Goal: Task Accomplishment & Management: Manage account settings

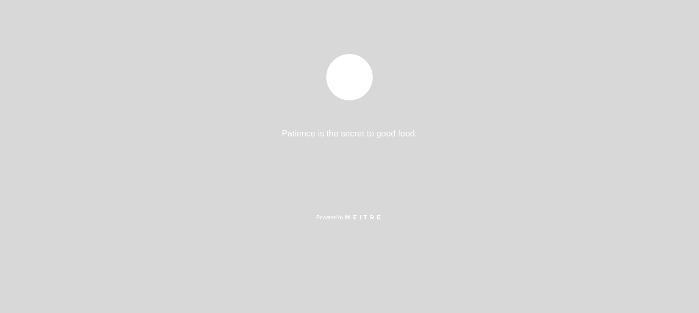
select select "es"
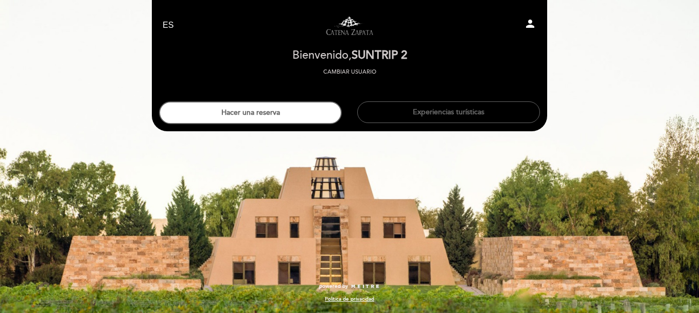
click at [524, 26] on div "person" at bounding box center [479, 26] width 130 height 16
click at [524, 26] on icon "person" at bounding box center [530, 24] width 12 height 12
select select "es"
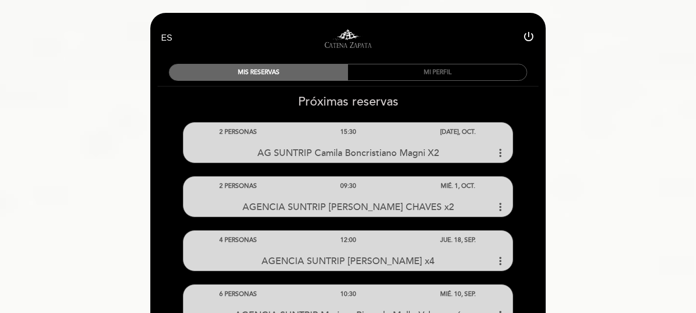
click at [533, 38] on icon "power_settings_new" at bounding box center [528, 36] width 12 height 12
select select "es"
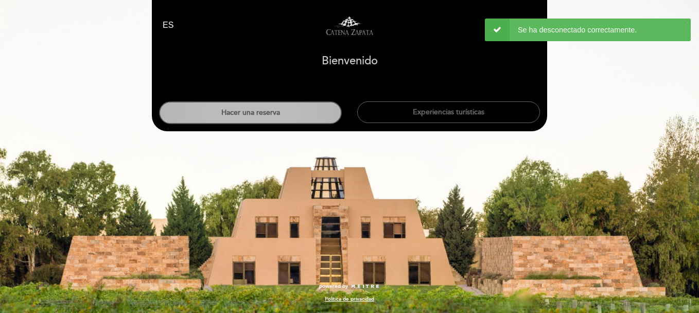
click at [263, 119] on button "Hacer una reserva" at bounding box center [250, 112] width 183 height 23
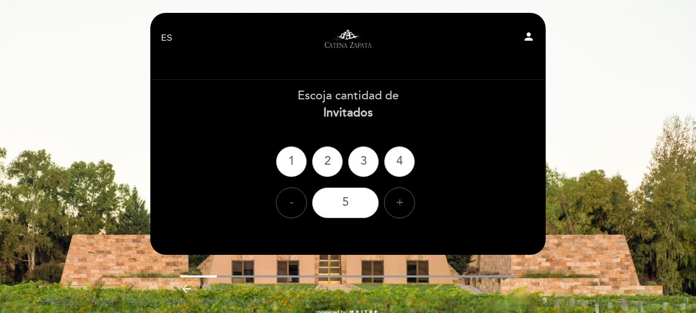
click at [531, 33] on div "Se ha desconectado correctamente." at bounding box center [585, 30] width 206 height 23
click at [529, 35] on icon "person" at bounding box center [528, 36] width 12 height 12
